Goal: Information Seeking & Learning: Find contact information

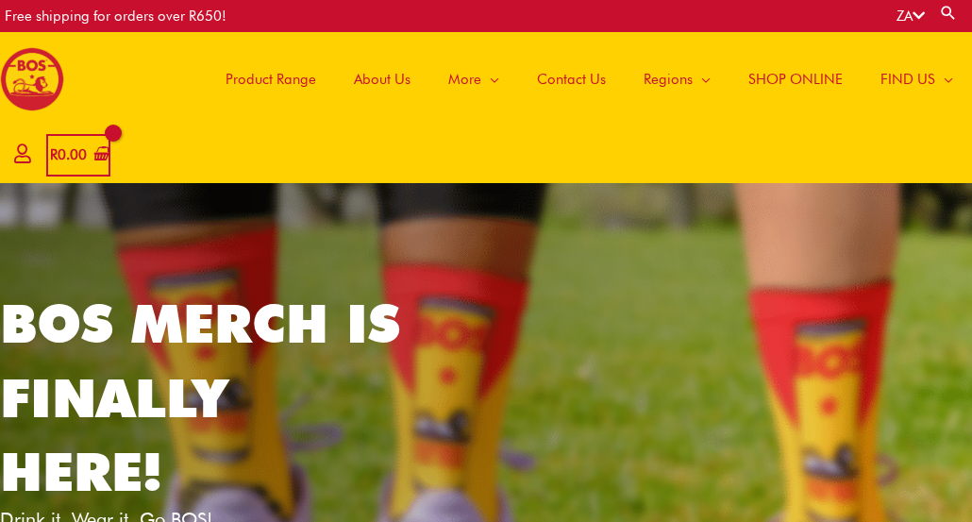
click at [587, 79] on span "Contact Us" at bounding box center [571, 79] width 69 height 57
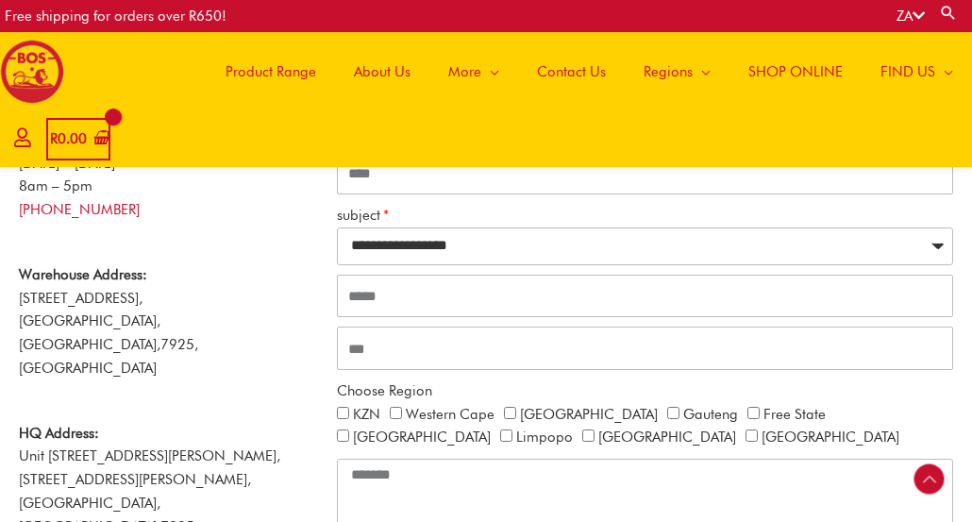
scroll to position [410, 0]
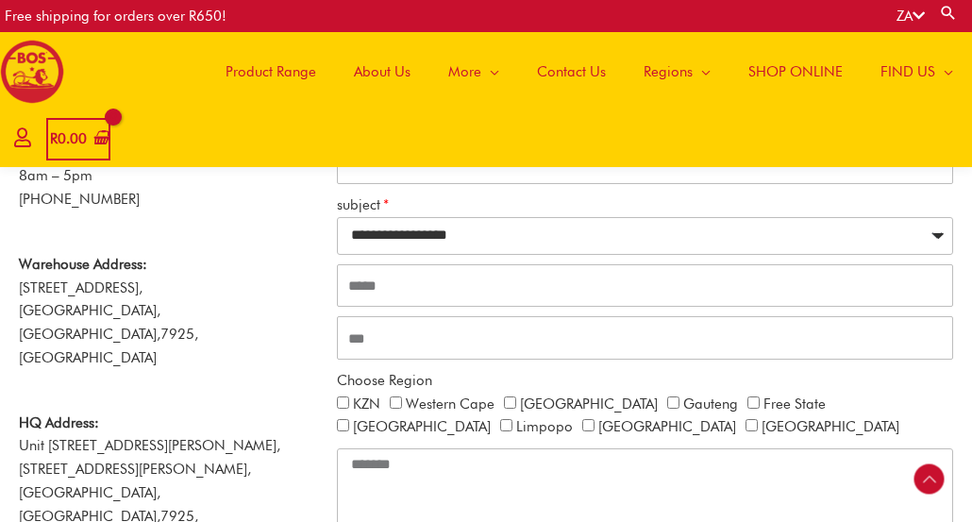
drag, startPoint x: 159, startPoint y: 204, endPoint x: 51, endPoint y: 201, distance: 108.5
click at [51, 201] on p "Monday – Friday 8am – 5pm +27 21 465 9989" at bounding box center [168, 177] width 299 height 70
copy link "21 465 9989"
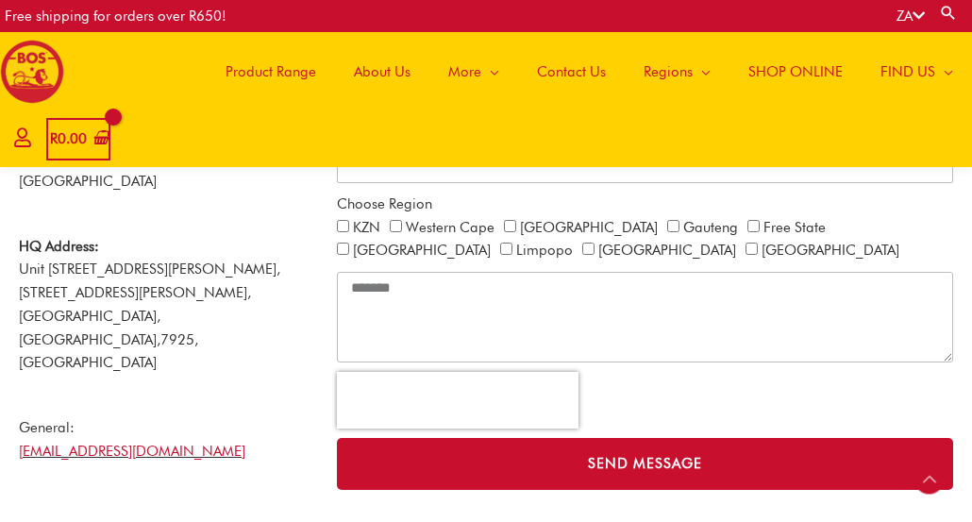
scroll to position [586, 0]
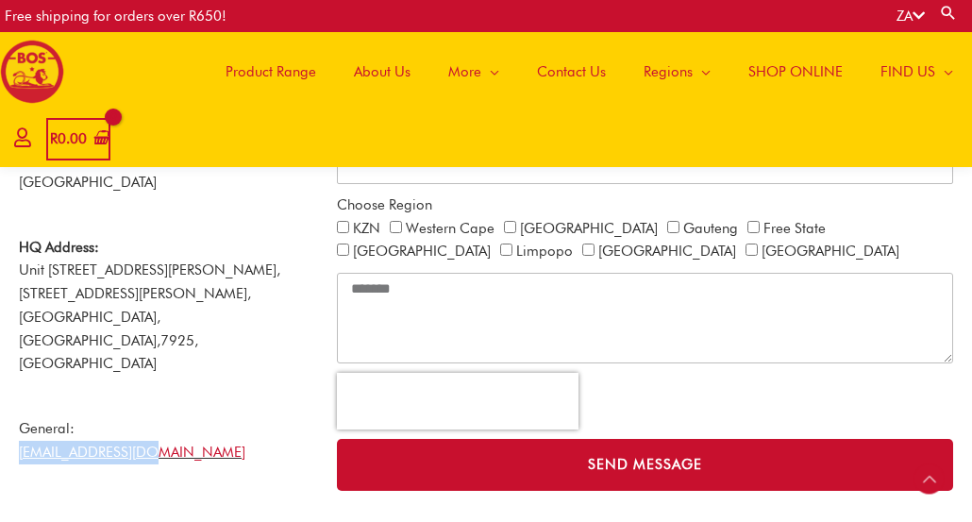
drag, startPoint x: 172, startPoint y: 357, endPoint x: -14, endPoint y: 365, distance: 186.1
click at [0, 365] on html "Skip to content Free shipping for orders over R650! ZA Search for: Search Main …" at bounding box center [486, 332] width 972 height 1837
copy link "[EMAIL_ADDRESS][DOMAIN_NAME]"
